Goal: Information Seeking & Learning: Learn about a topic

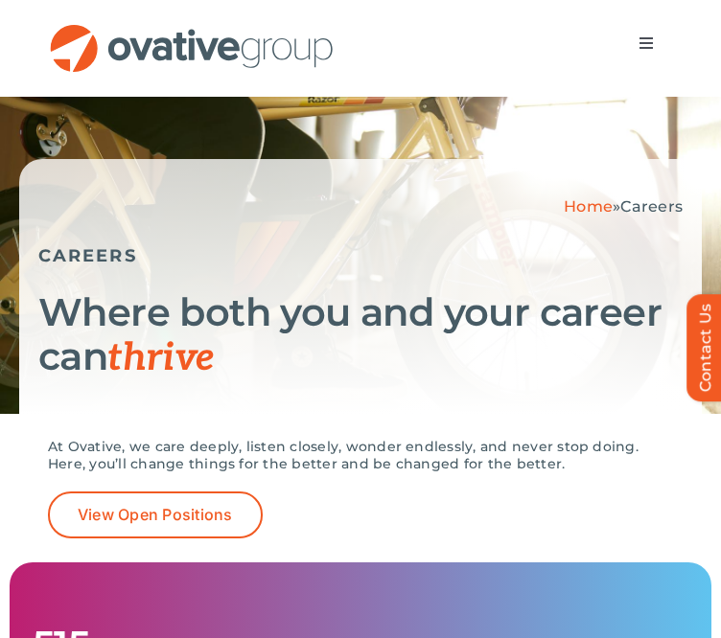
scroll to position [61, 0]
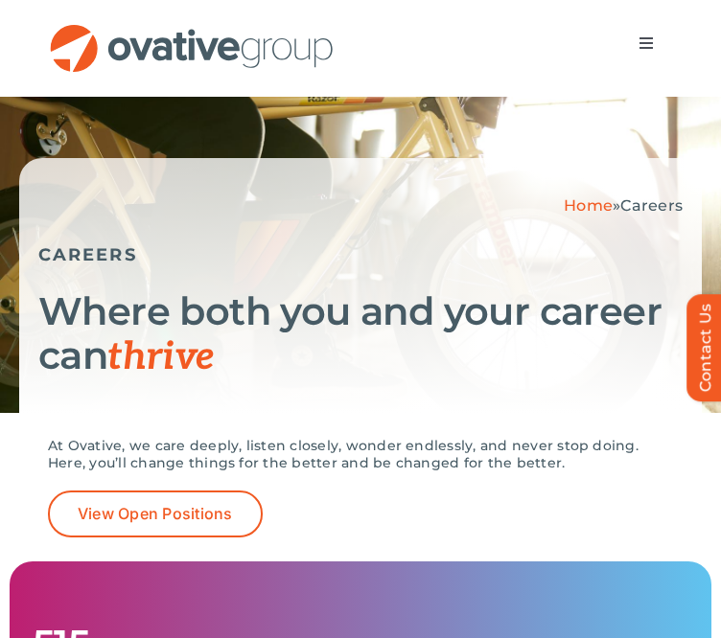
click at [660, 28] on button "Toggle Navigation" at bounding box center [646, 43] width 54 height 38
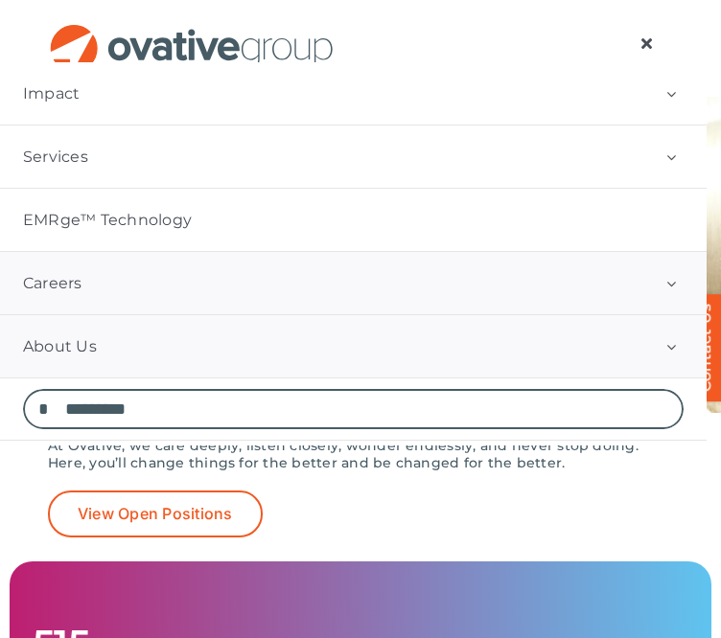
click at [684, 344] on button "Open submenu of About Us" at bounding box center [670, 346] width 71 height 62
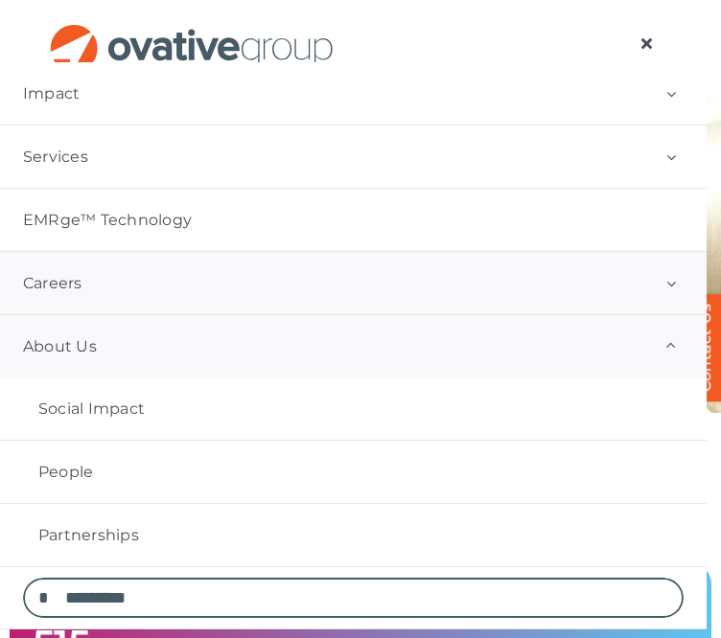
scroll to position [176, 0]
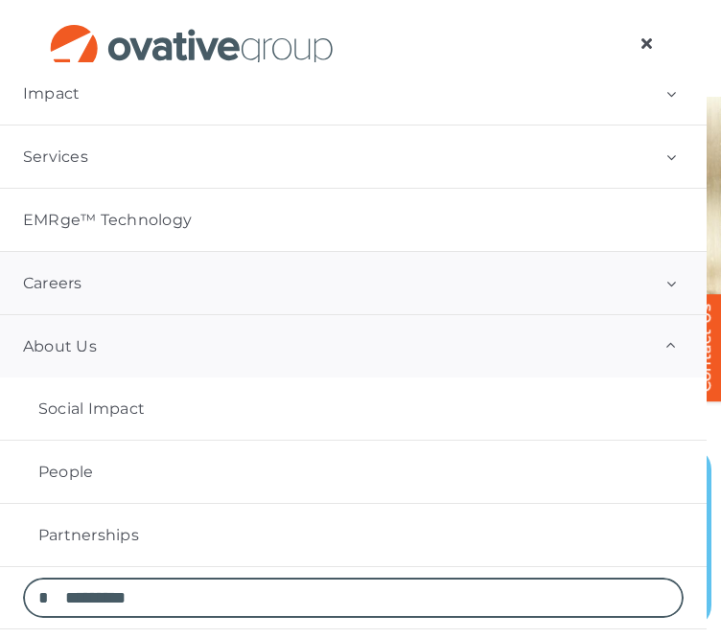
click at [172, 358] on link "About Us" at bounding box center [353, 346] width 706 height 62
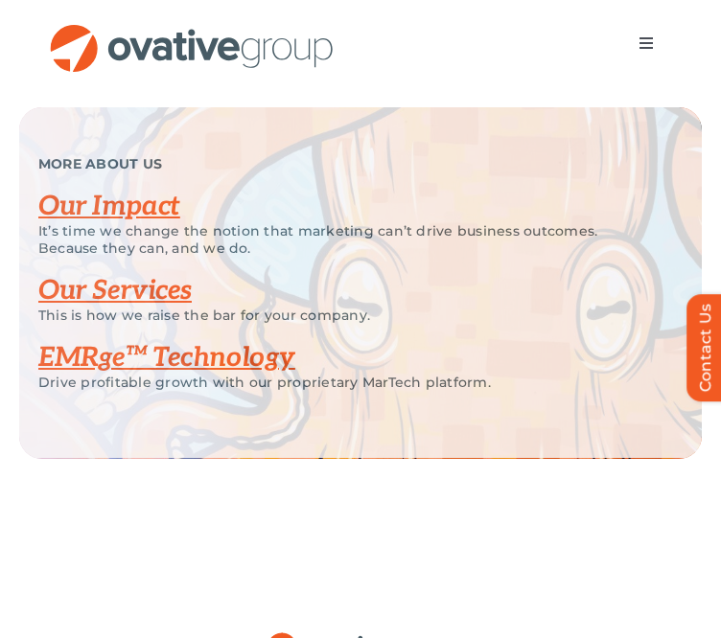
scroll to position [3844, 0]
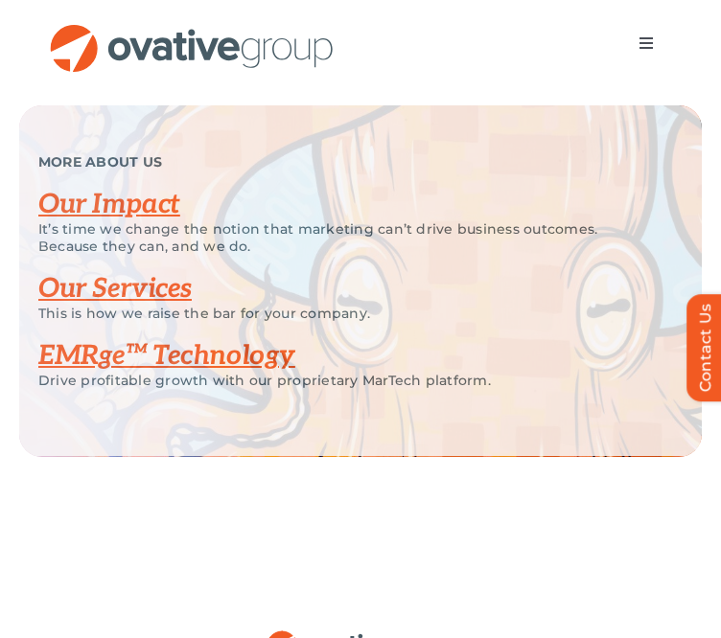
click at [655, 36] on button "Toggle Navigation" at bounding box center [646, 43] width 54 height 38
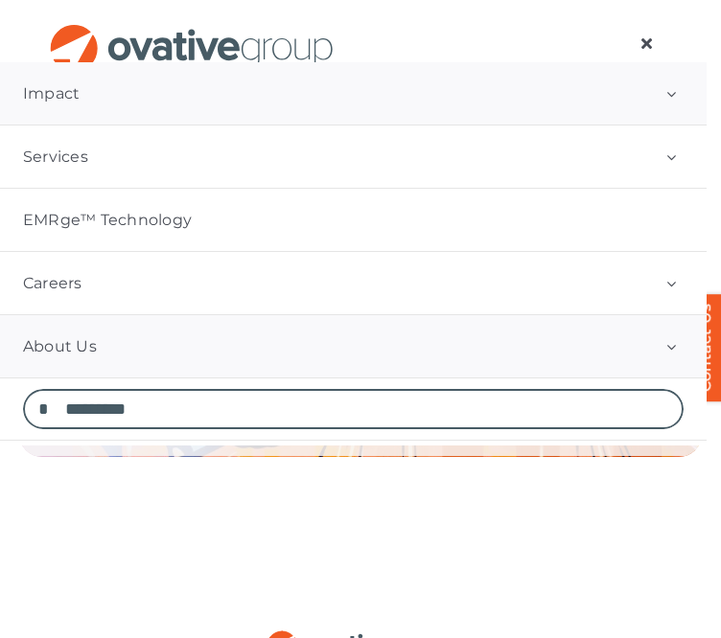
click at [640, 103] on link "Impact" at bounding box center [353, 93] width 706 height 62
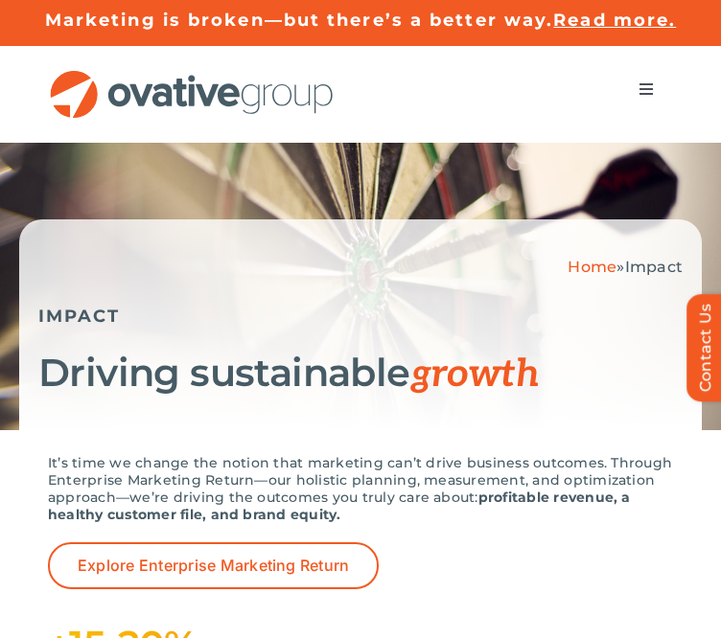
click at [656, 80] on button "Toggle Navigation" at bounding box center [646, 89] width 54 height 38
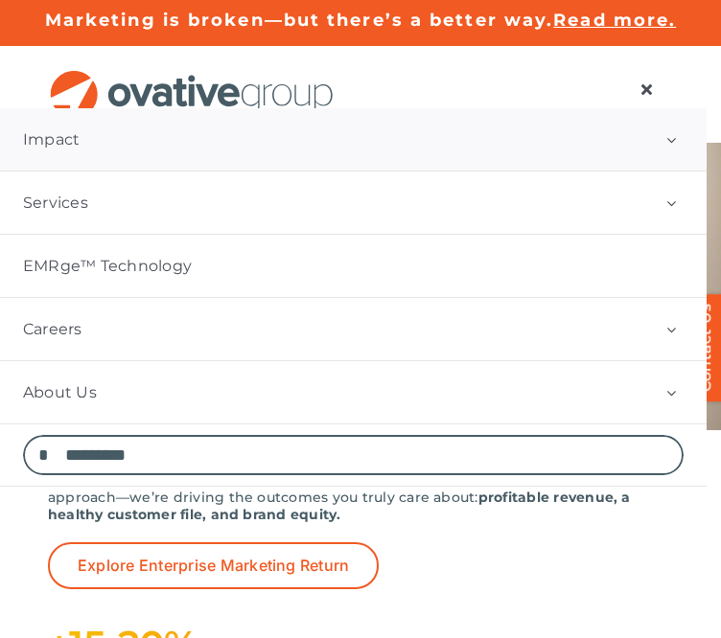
click at [685, 145] on button "Open submenu of Impact" at bounding box center [670, 139] width 71 height 62
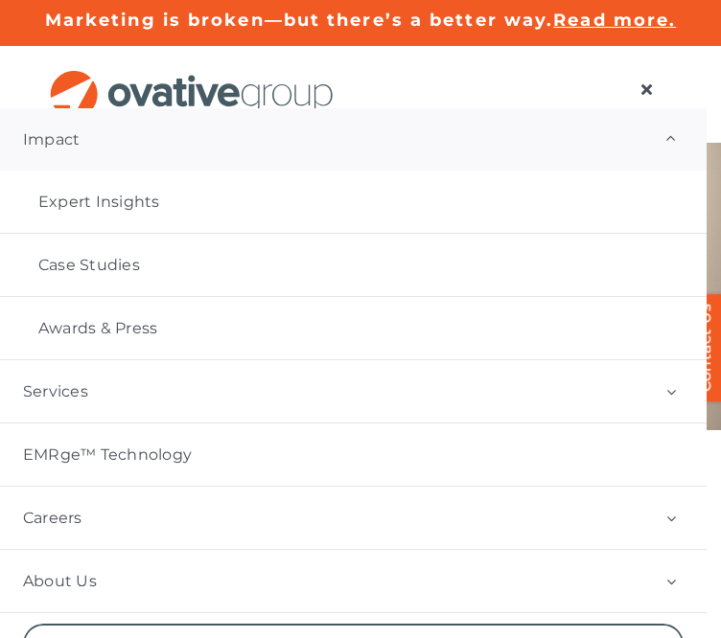
click at [685, 145] on button "Open submenu of Impact" at bounding box center [670, 139] width 71 height 62
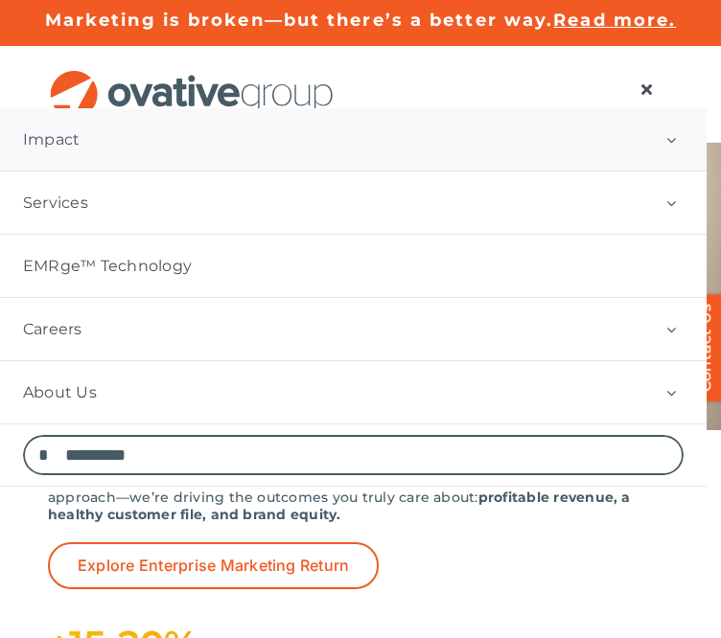
click at [645, 81] on span "Menu" at bounding box center [645, 88] width 15 height 15
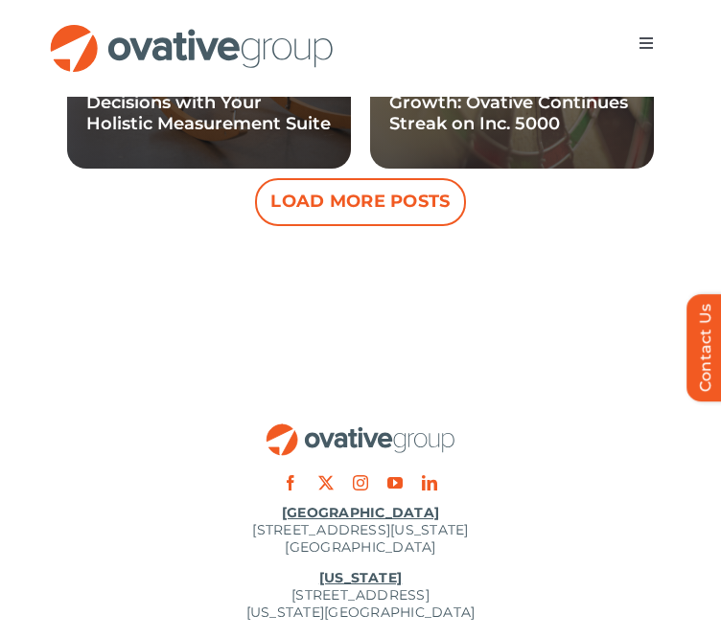
scroll to position [2980, 0]
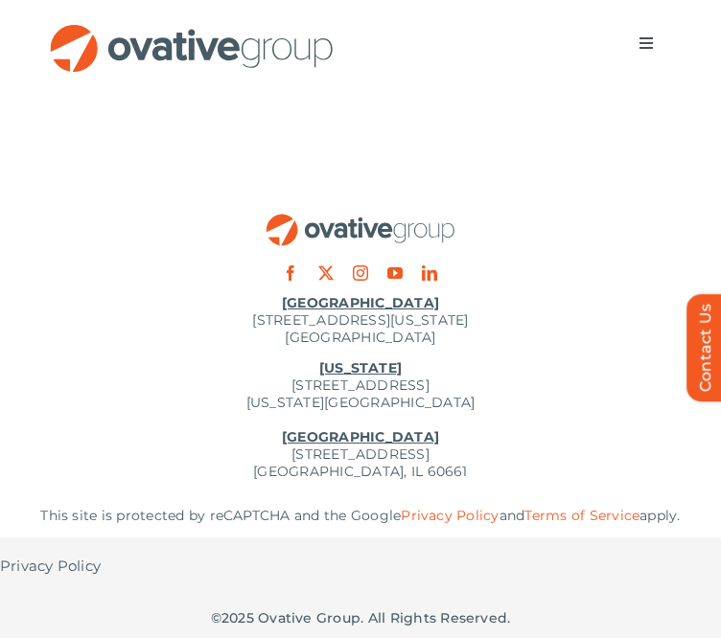
click at [652, 42] on span "Menu" at bounding box center [645, 42] width 15 height 15
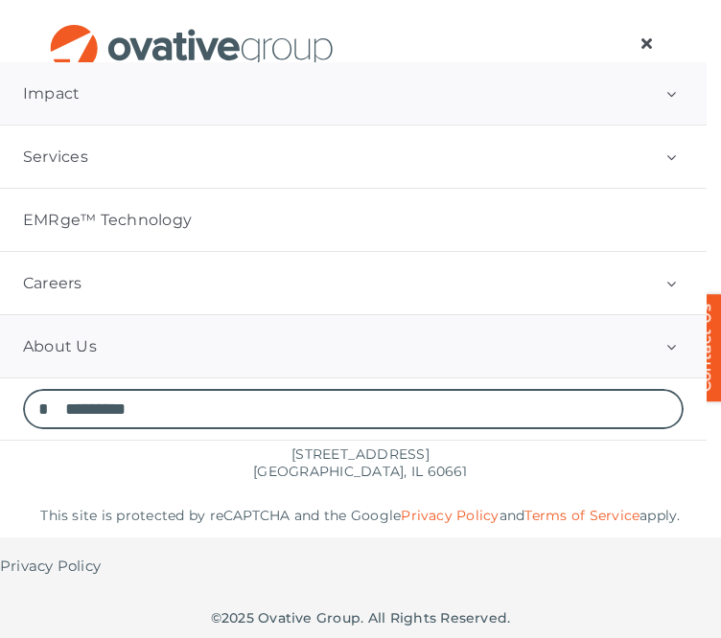
click at [673, 334] on button "Open submenu of About Us" at bounding box center [670, 346] width 71 height 62
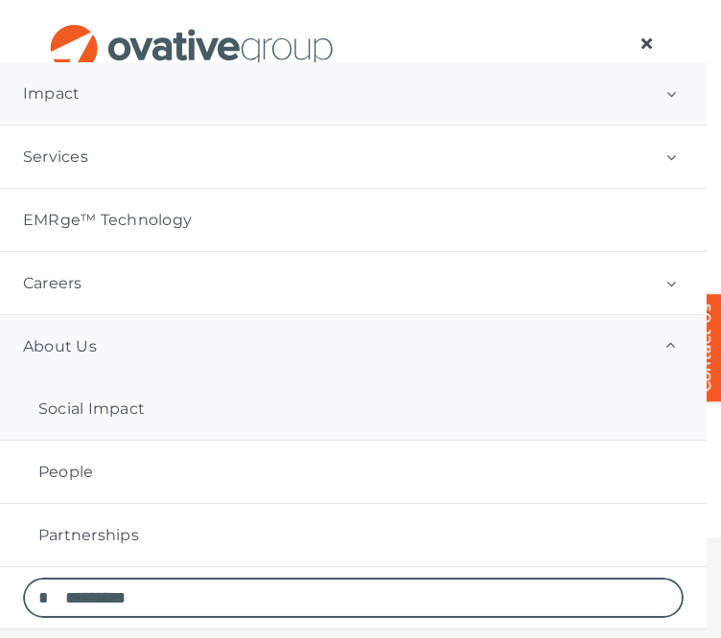
click at [232, 424] on link "Social Impact" at bounding box center [353, 409] width 706 height 62
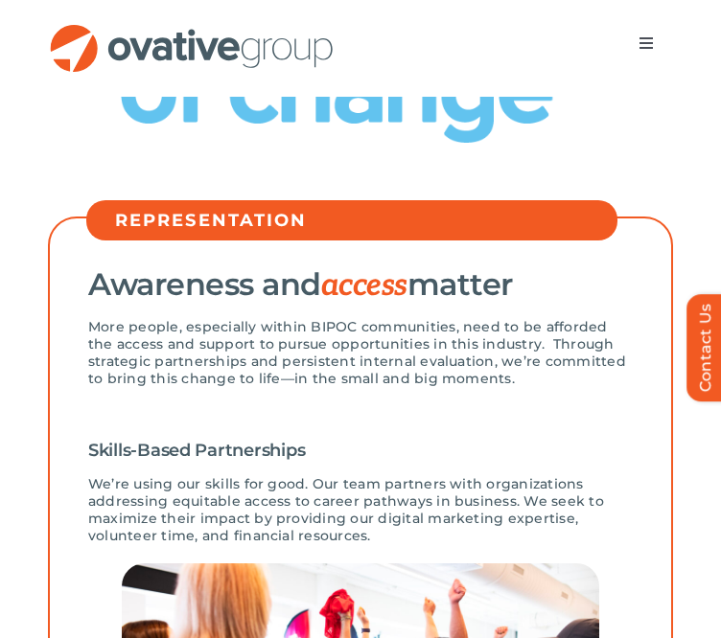
scroll to position [548, 0]
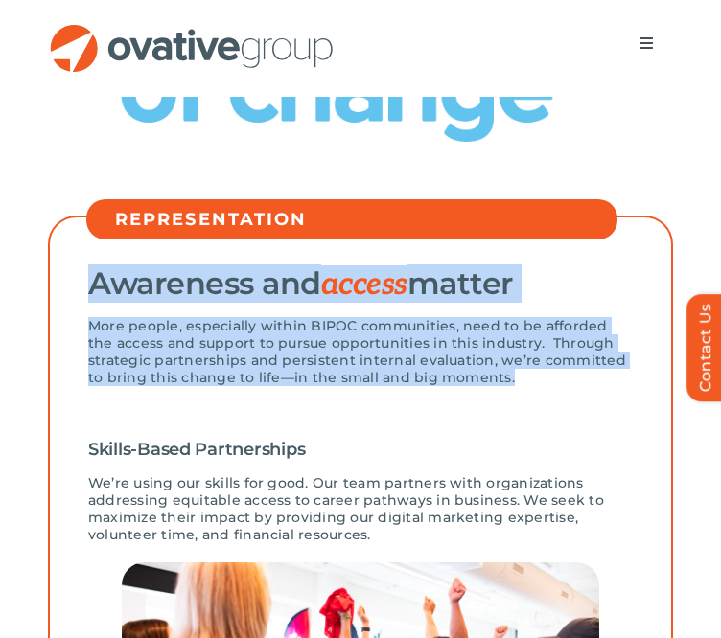
drag, startPoint x: 91, startPoint y: 294, endPoint x: 553, endPoint y: 401, distance: 474.1
copy div "Awareness and access matter More people, especially within BIPOC communities, n…"
click at [553, 401] on div "More people, especially within BIPOC communities, need to be afforded the acces…" at bounding box center [360, 361] width 544 height 88
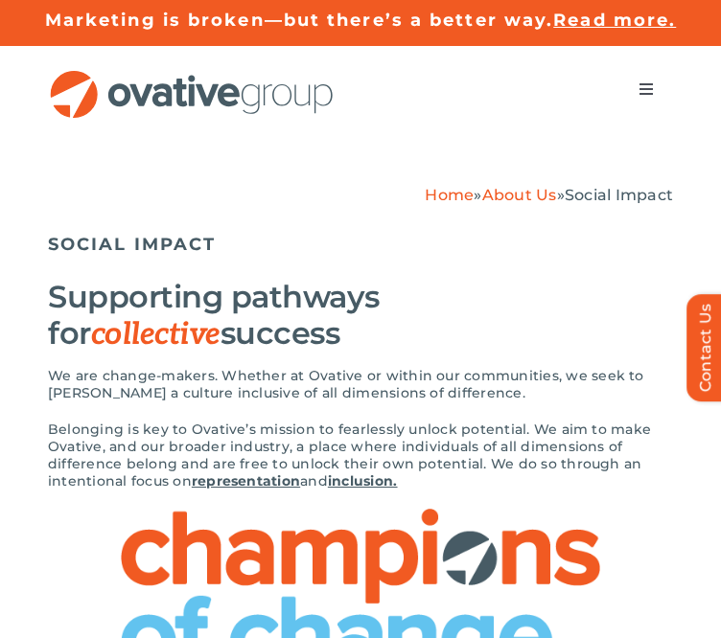
scroll to position [0, 0]
click at [656, 71] on button "Toggle Navigation" at bounding box center [646, 89] width 54 height 38
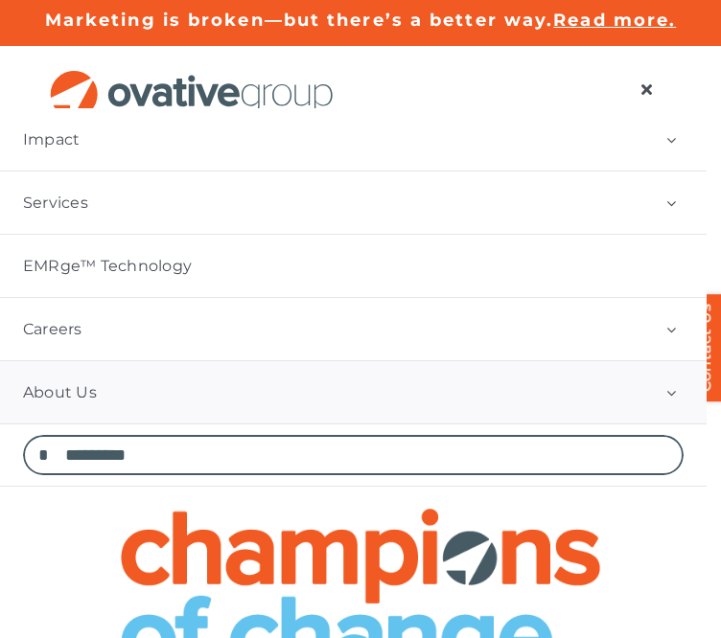
click at [684, 392] on button "Open submenu of About Us" at bounding box center [670, 392] width 71 height 62
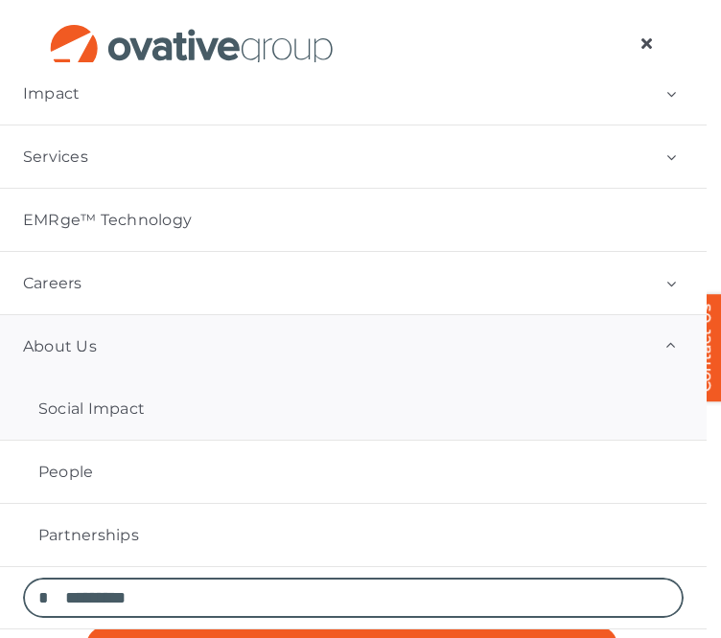
scroll to position [123, 0]
click at [682, 90] on button "Open submenu of Impact" at bounding box center [670, 93] width 71 height 62
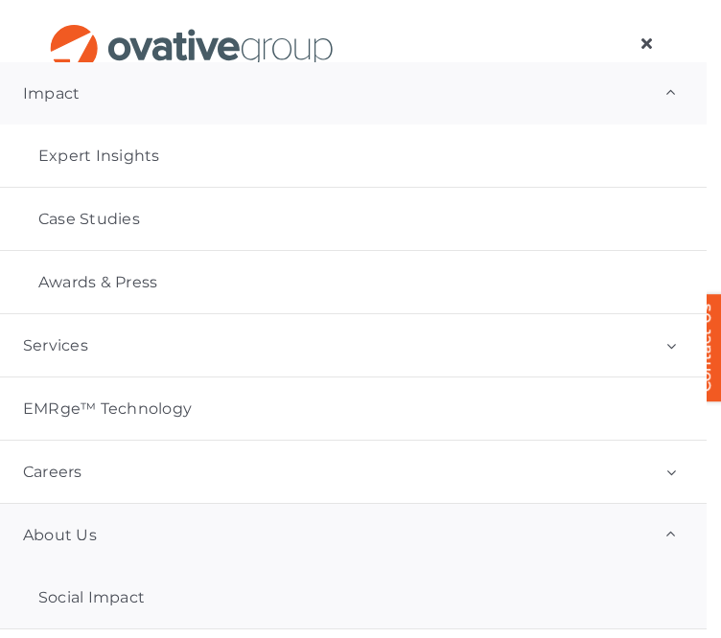
click at [282, 91] on link "Impact" at bounding box center [353, 93] width 706 height 62
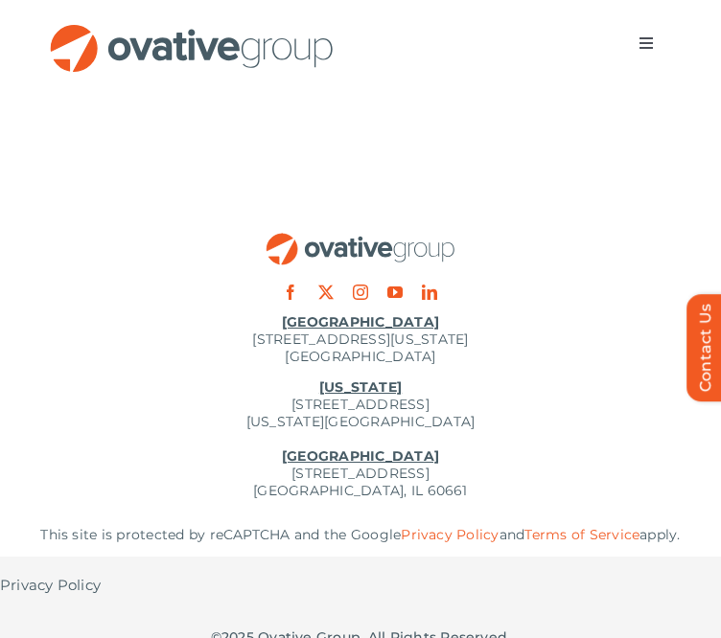
scroll to position [2956, 0]
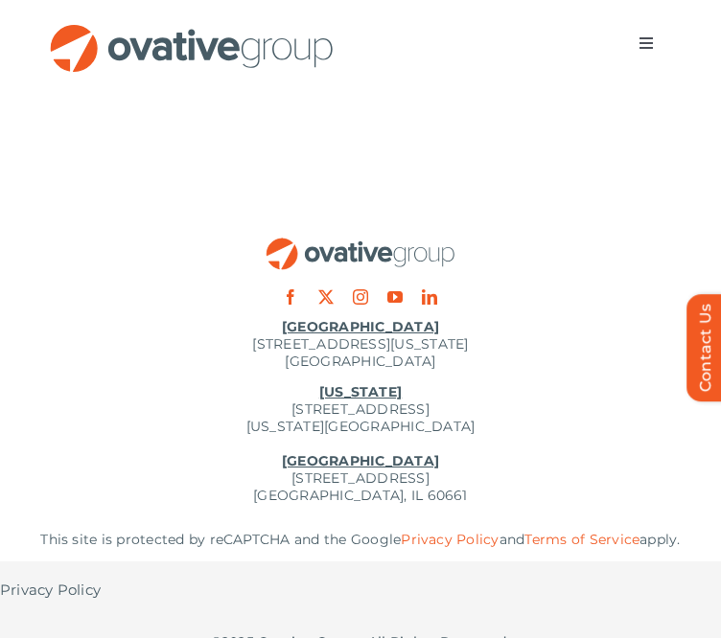
click at [653, 44] on span "Menu" at bounding box center [645, 42] width 15 height 15
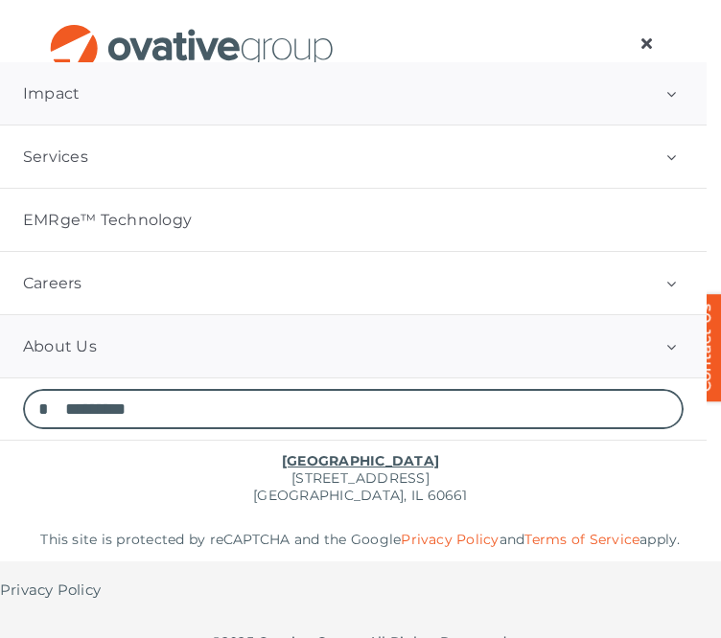
click at [217, 343] on link "About Us" at bounding box center [353, 346] width 706 height 62
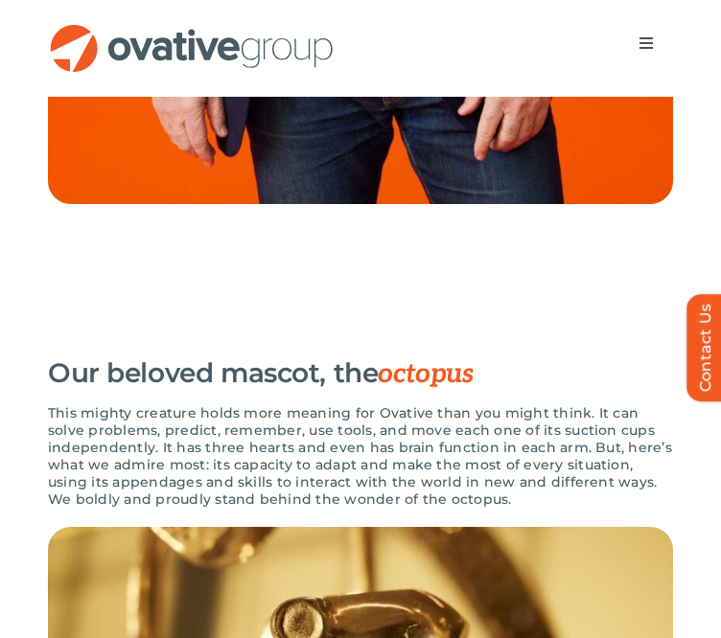
scroll to position [3056, 0]
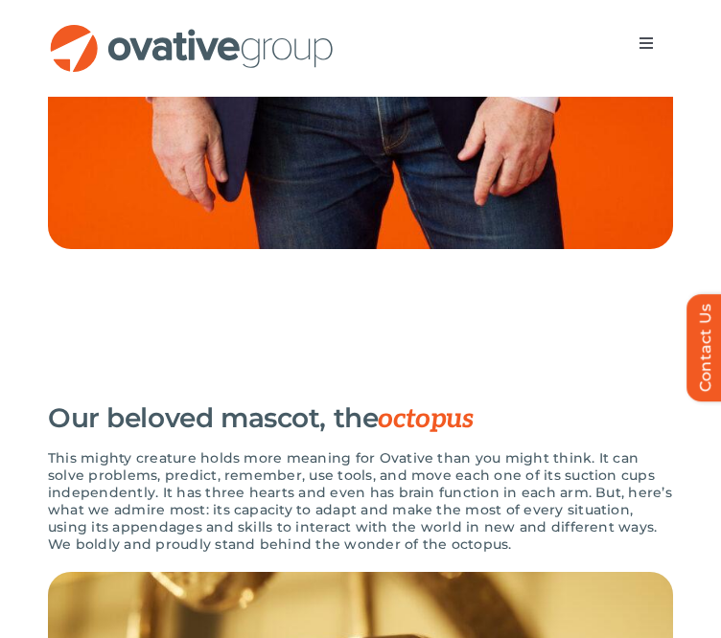
click at [365, 415] on div "Our beloved mascot, the octopus This mighty creature holds more meaning for Ova…" at bounding box center [360, 482] width 625 height 179
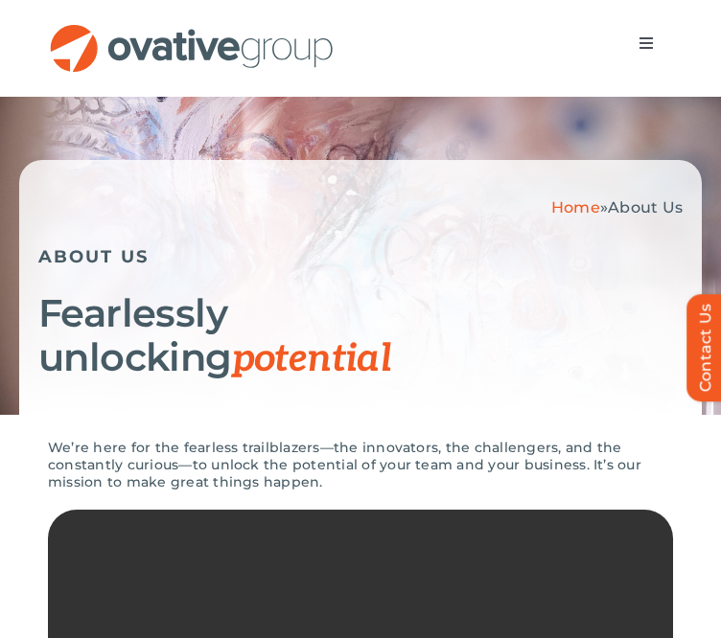
scroll to position [0, 0]
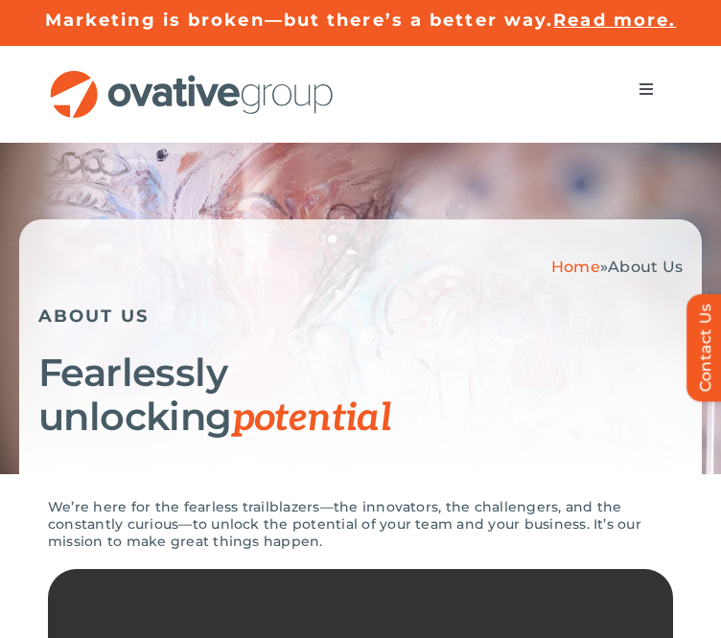
click at [584, 260] on link "Home" at bounding box center [575, 267] width 49 height 18
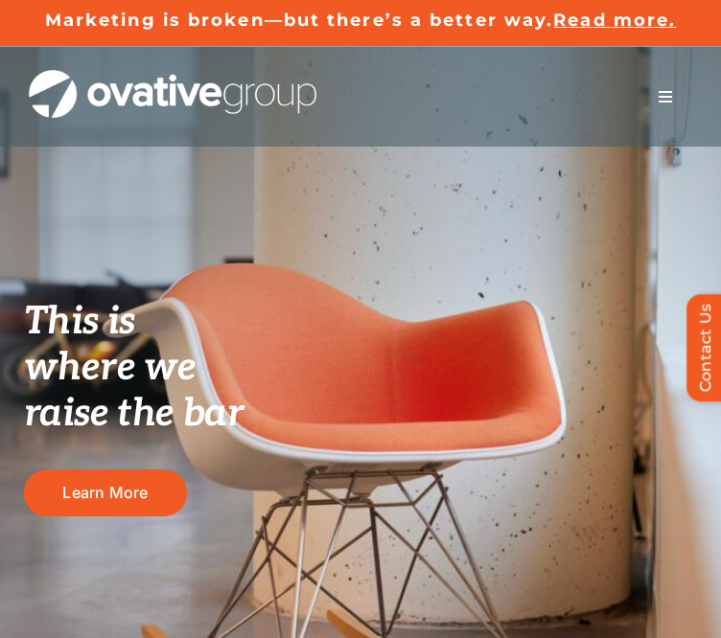
click at [671, 99] on span "Menu" at bounding box center [665, 96] width 15 height 15
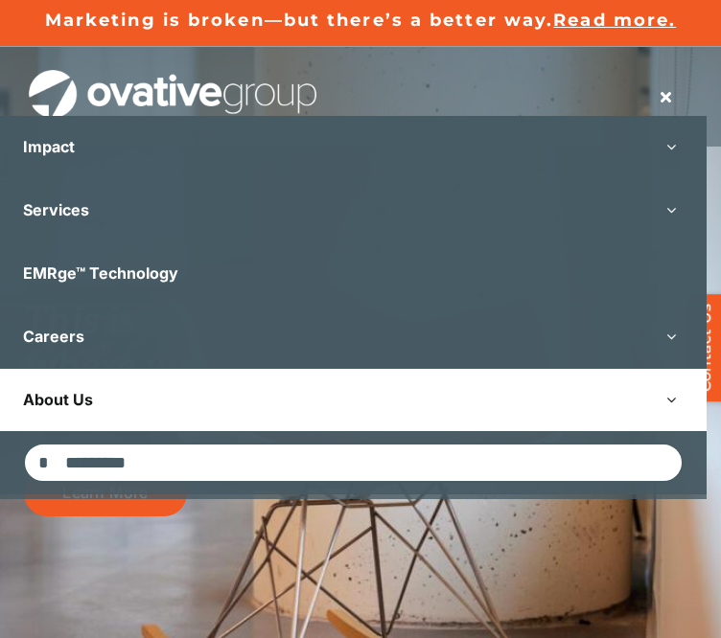
click at [675, 398] on button "Open submenu of About Us" at bounding box center [670, 400] width 71 height 62
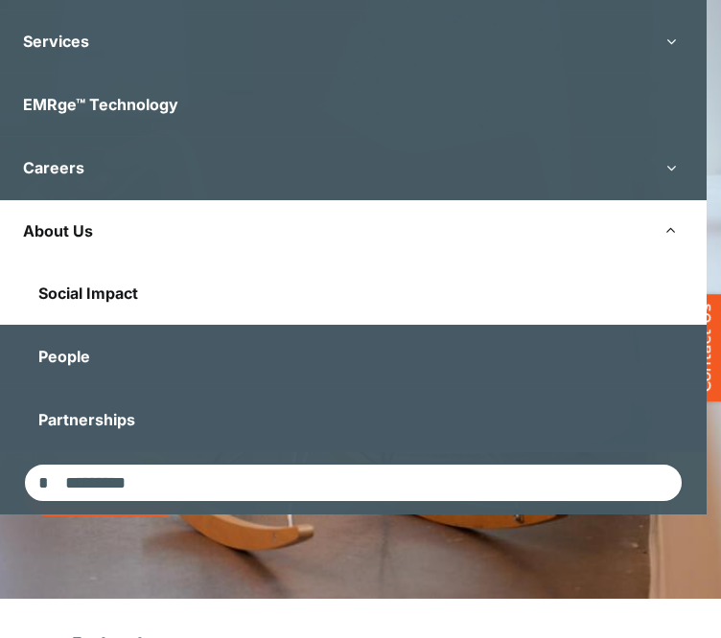
scroll to position [171, 0]
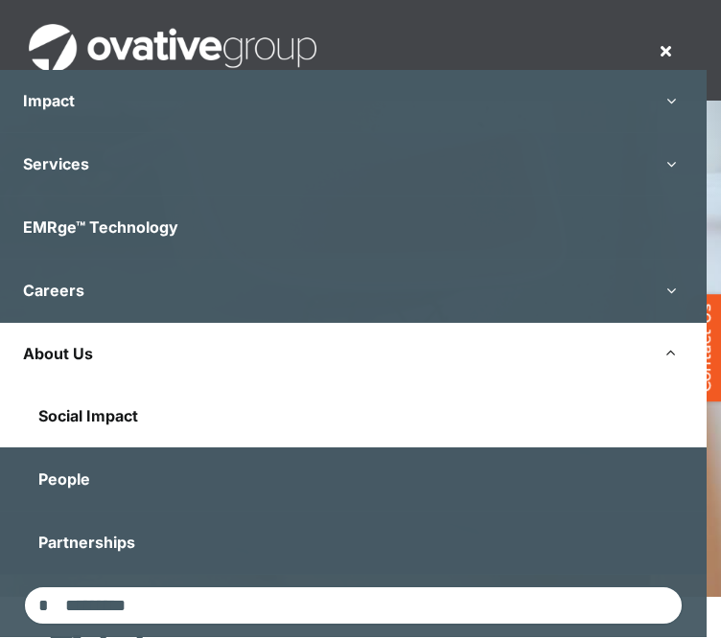
click at [137, 425] on link "Social Impact" at bounding box center [353, 416] width 706 height 62
